Goal: Information Seeking & Learning: Learn about a topic

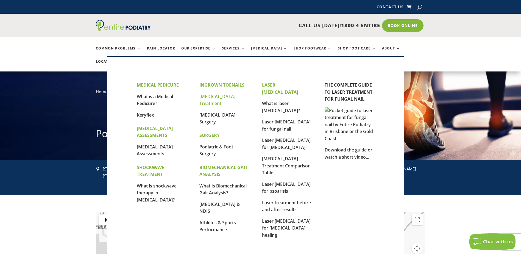
click at [219, 98] on link "[MEDICAL_DATA] Treatment" at bounding box center [217, 99] width 36 height 13
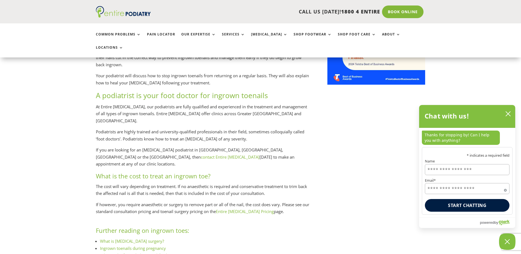
scroll to position [505, 0]
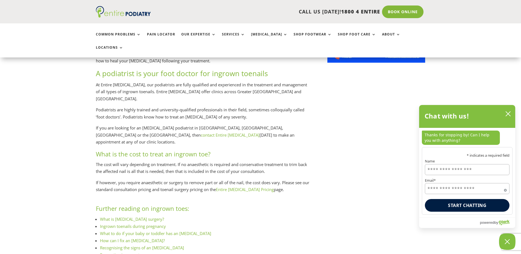
click at [257, 187] on link "Entire Podiatry Pricing" at bounding box center [245, 189] width 58 height 5
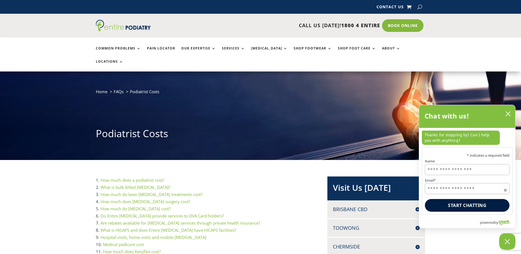
click at [123, 184] on link "What is bulk-billed podiatry?" at bounding box center [136, 186] width 70 height 5
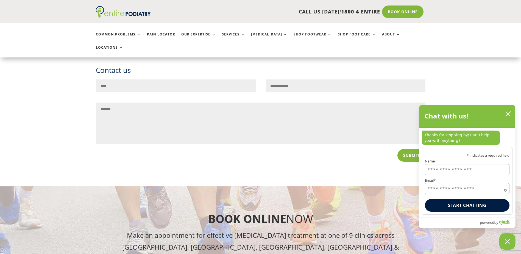
scroll to position [2687, 0]
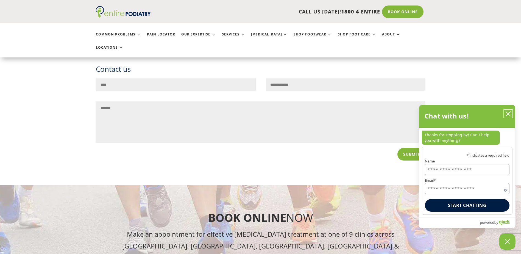
click at [507, 112] on icon "close chatbox" at bounding box center [507, 113] width 5 height 5
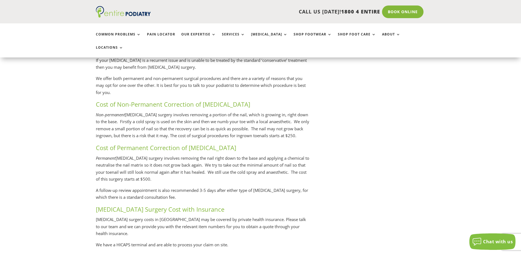
scroll to position [1082, 0]
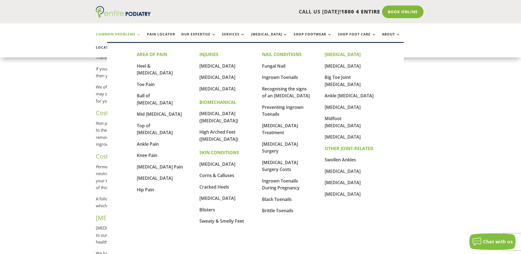
click at [138, 35] on link "Common Problems" at bounding box center [118, 38] width 45 height 12
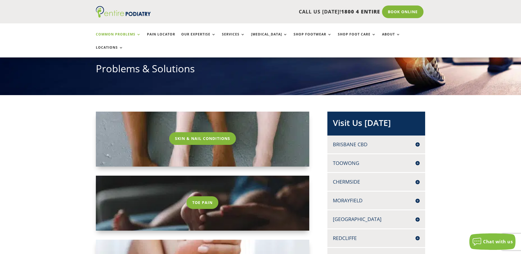
scroll to position [66, 0]
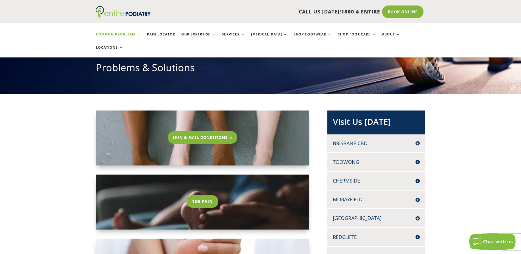
click at [203, 131] on link "Skin & Nail Conditions" at bounding box center [203, 137] width 70 height 13
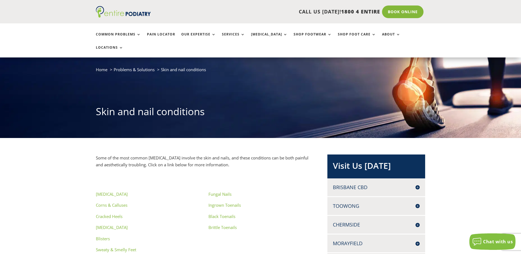
click at [227, 202] on link "Ingrown Toenails" at bounding box center [225, 204] width 32 height 5
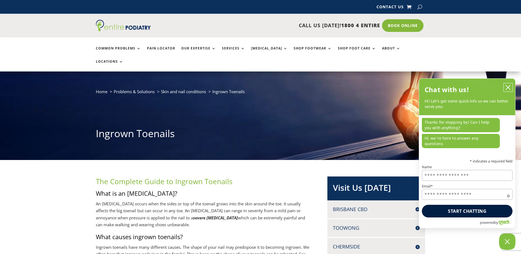
click at [507, 90] on icon "close chatbox" at bounding box center [508, 87] width 4 height 4
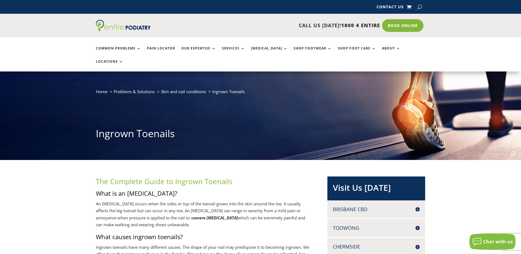
scroll to position [22, 0]
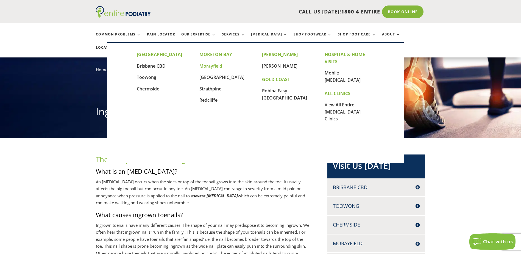
click at [209, 68] on link "Morayfield" at bounding box center [210, 66] width 23 height 6
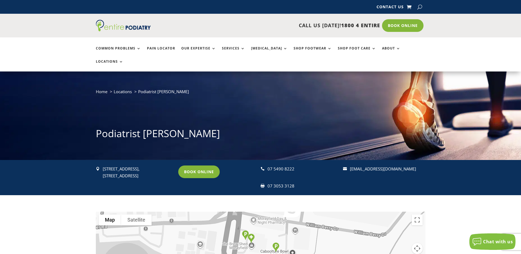
click at [251, 231] on img "Clinic" at bounding box center [251, 238] width 11 height 14
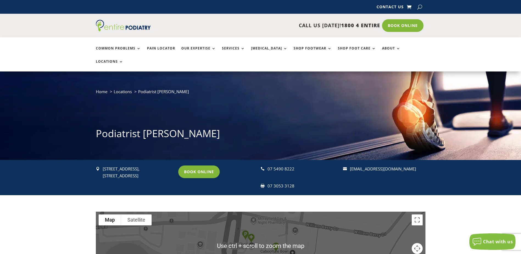
click at [242, 249] on div "To navigate, press the arrow keys." at bounding box center [261, 246] width 330 height 69
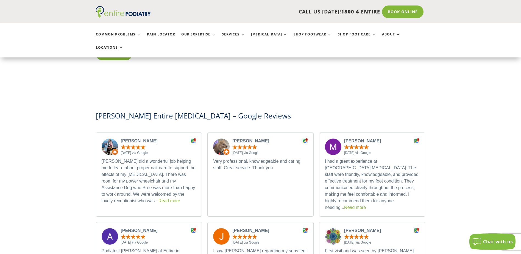
scroll to position [1582, 0]
